Goal: Information Seeking & Learning: Learn about a topic

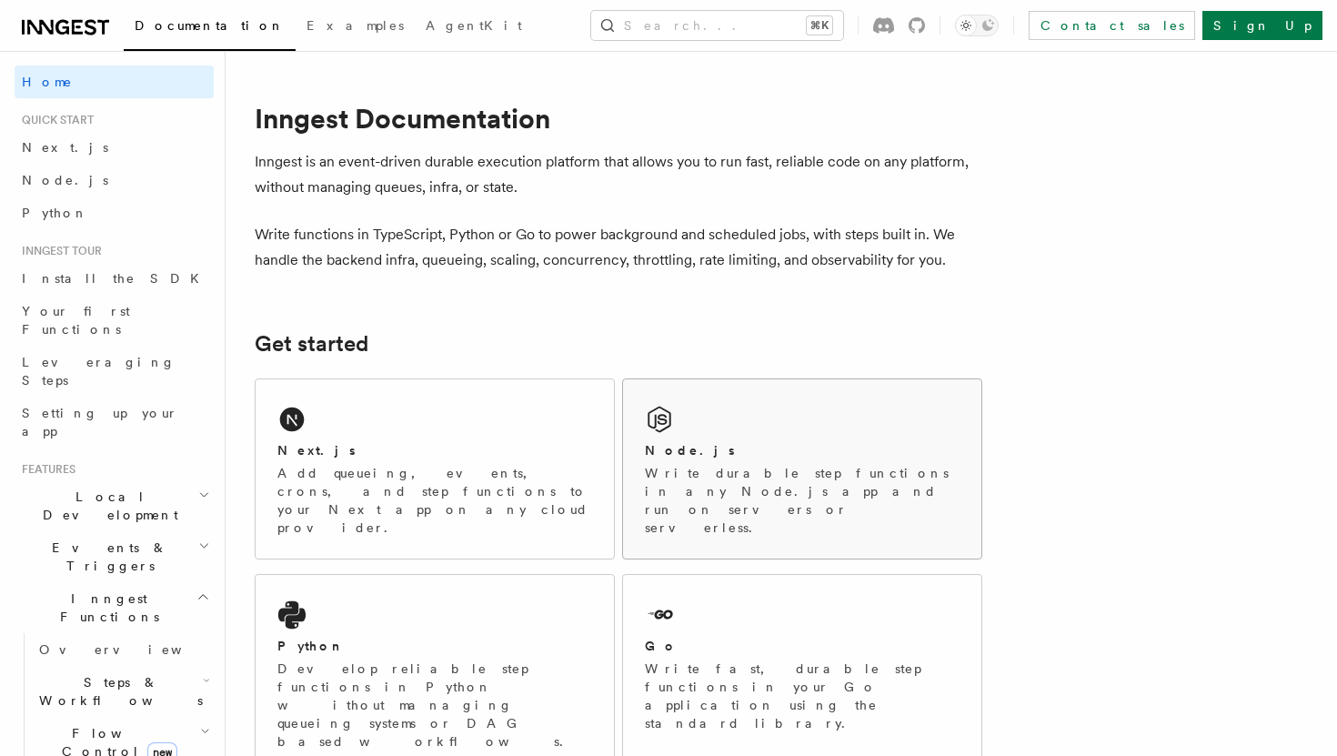
click at [739, 426] on div "Node.js Write durable step functions in any Node.js app and run on servers or s…" at bounding box center [802, 468] width 358 height 179
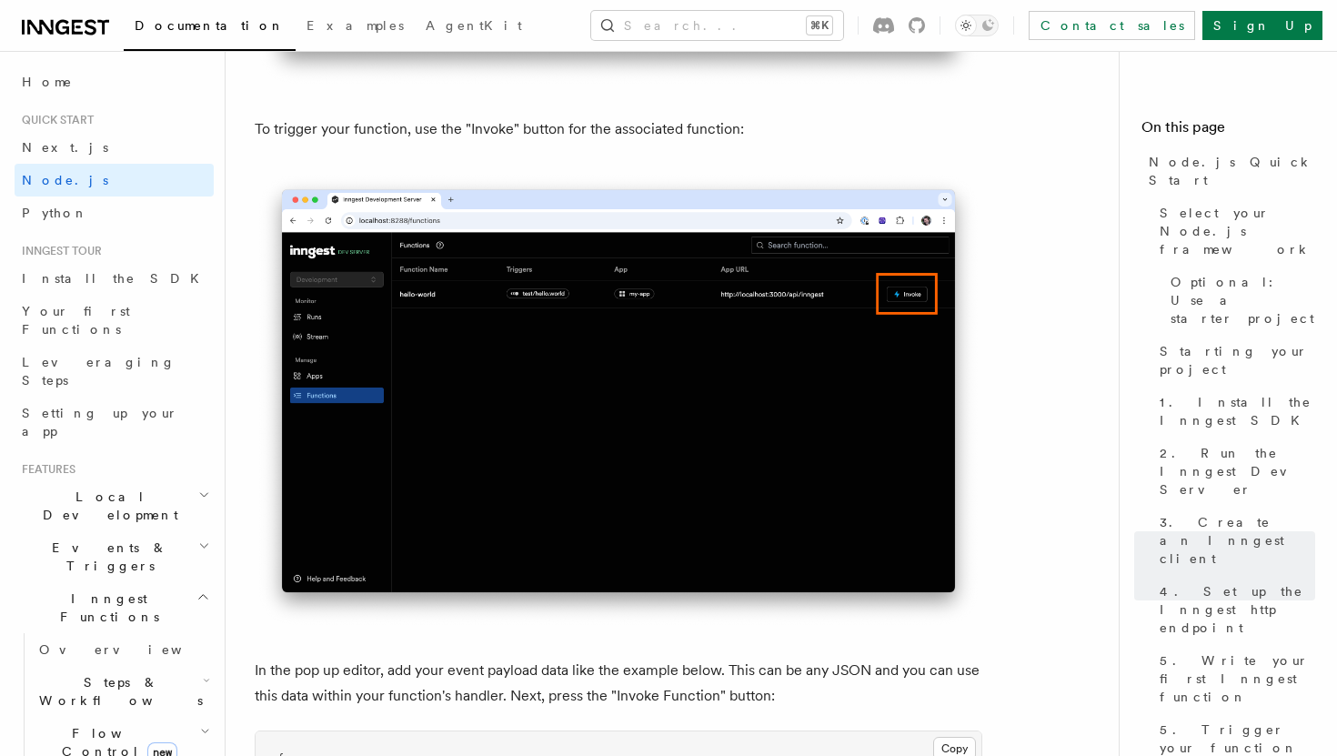
scroll to position [5339, 0]
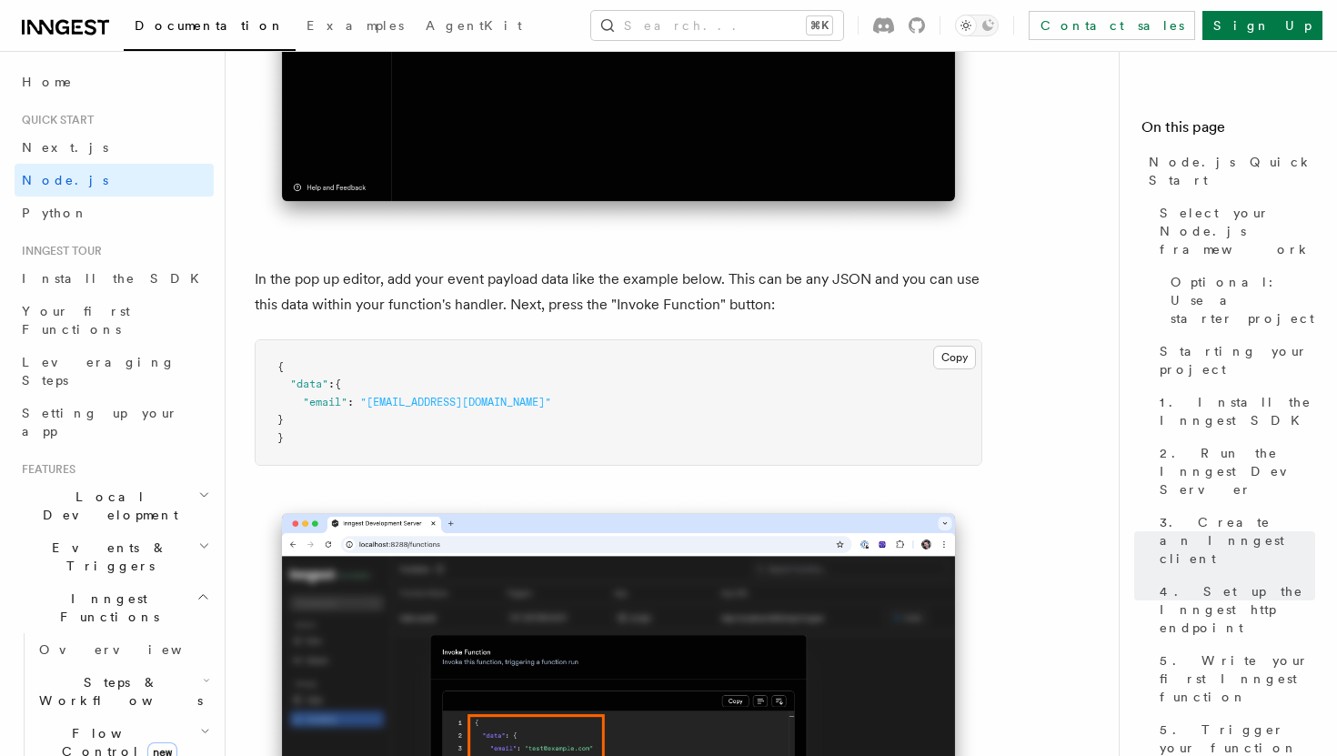
click at [477, 315] on p "In the pop up editor, add your event payload data like the example below. This …" at bounding box center [619, 291] width 728 height 51
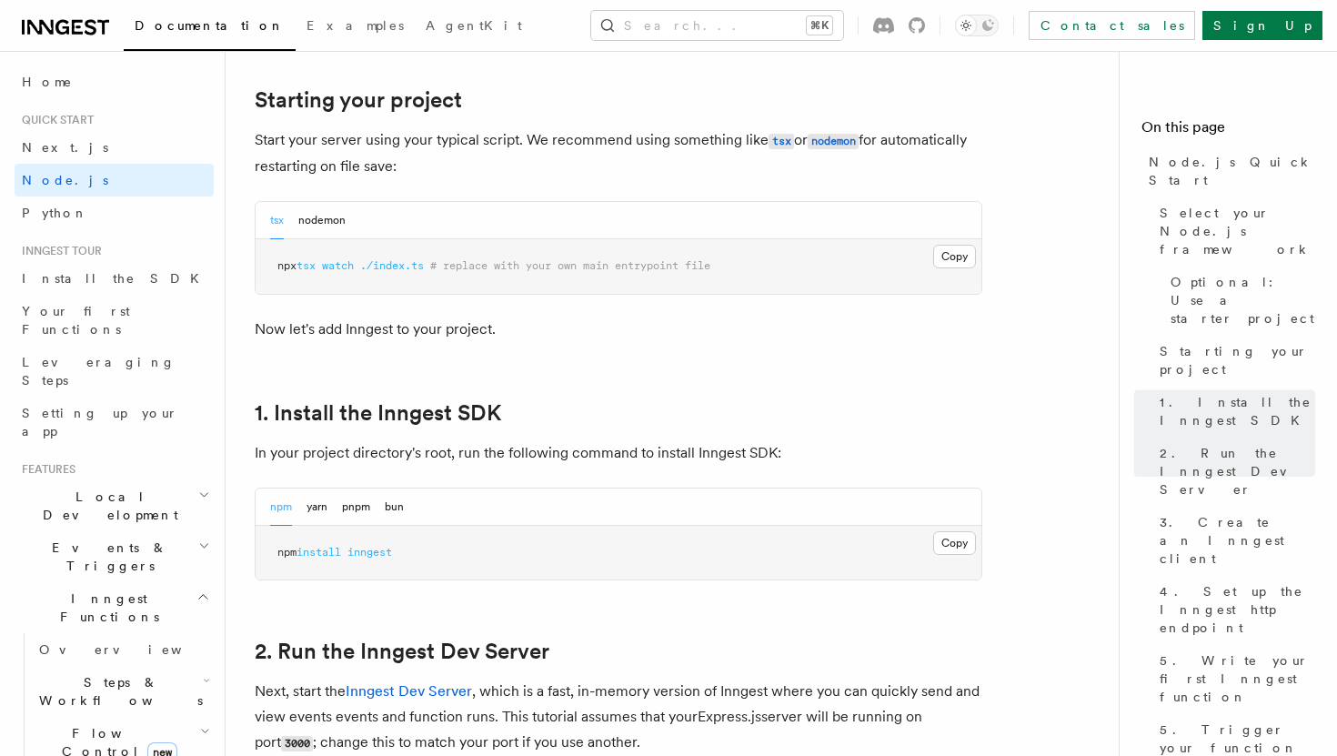
scroll to position [0, 0]
